Goal: Navigation & Orientation: Find specific page/section

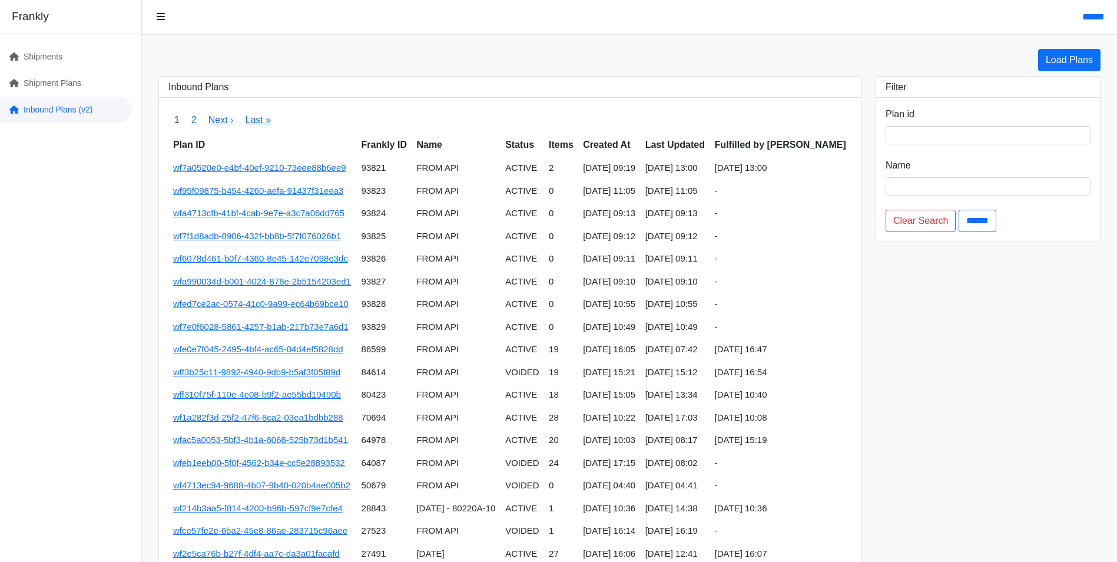
click at [48, 111] on link "Inbound Plans (v2)" at bounding box center [66, 110] width 132 height 26
